Goal: Transaction & Acquisition: Purchase product/service

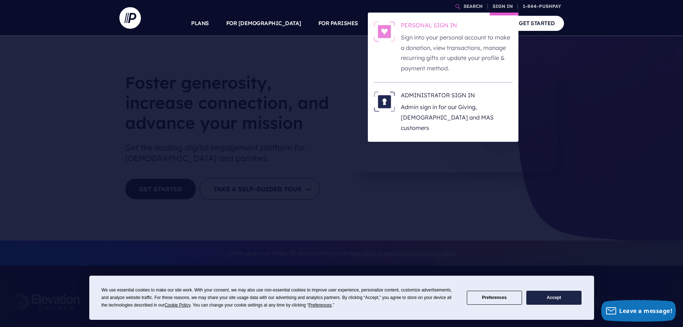
click at [433, 31] on h6 "PERSONAL SIGN IN" at bounding box center [457, 26] width 112 height 11
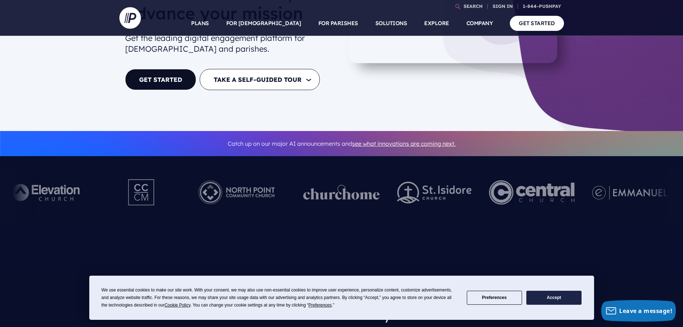
scroll to position [143, 0]
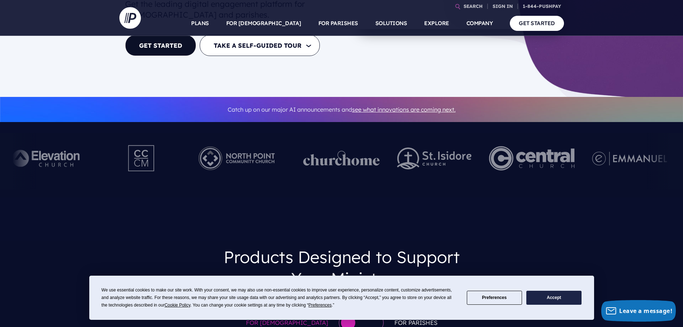
click at [564, 297] on button "Accept" at bounding box center [553, 297] width 55 height 14
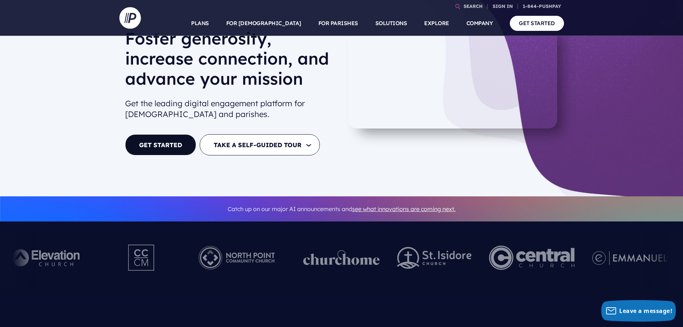
scroll to position [36, 0]
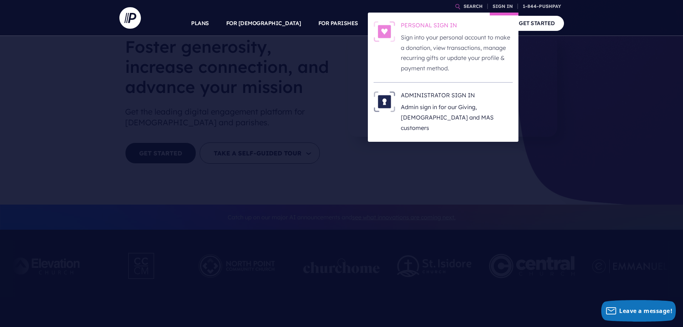
click at [437, 51] on p "Sign into your personal account to make a donation, view transactions, manage r…" at bounding box center [457, 52] width 112 height 41
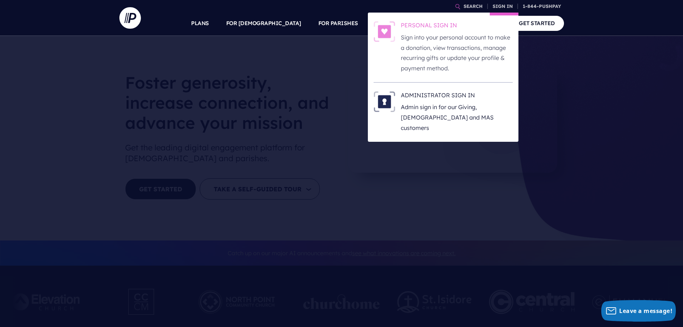
click at [484, 42] on p "Sign into your personal account to make a donation, view transactions, manage r…" at bounding box center [457, 52] width 112 height 41
